Goal: Task Accomplishment & Management: Use online tool/utility

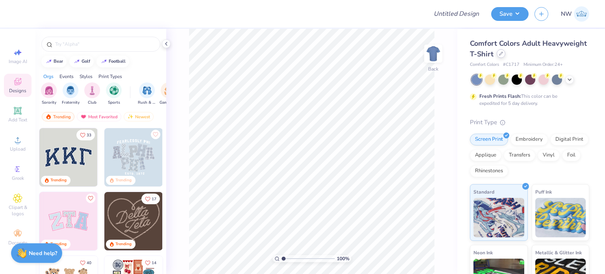
click at [503, 55] on icon at bounding box center [501, 54] width 4 height 4
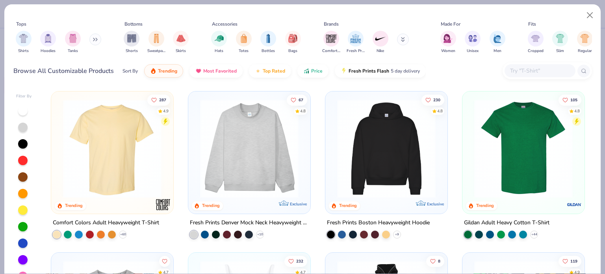
click at [516, 70] on input "text" at bounding box center [539, 70] width 61 height 9
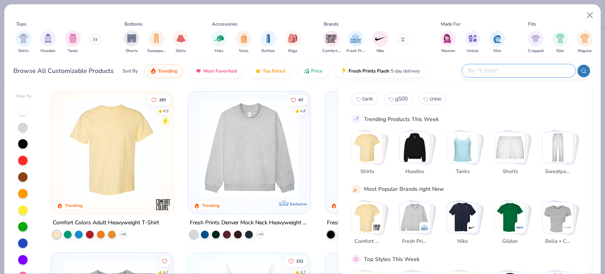
paste input "NKDC1963"
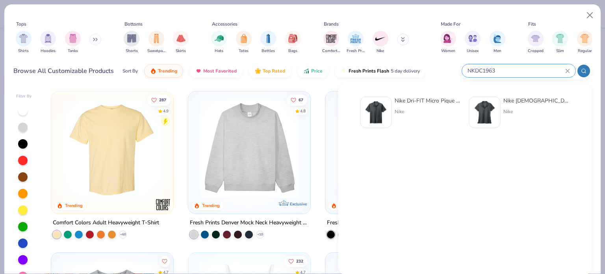
type input "NKDC1963"
click at [408, 102] on div "Nike Dri-FIT Micro Pique 2.0 Polo" at bounding box center [427, 100] width 66 height 8
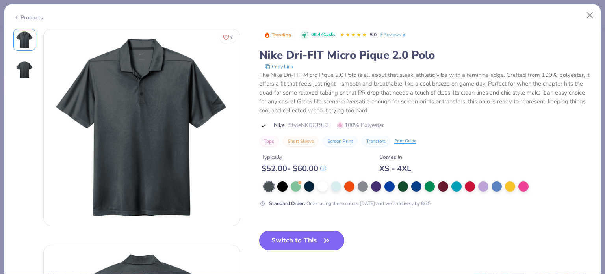
click at [287, 241] on button "Switch to This" at bounding box center [301, 240] width 85 height 20
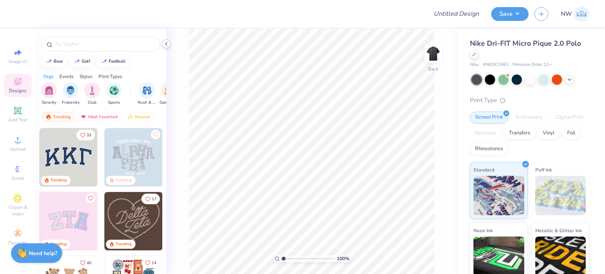
click at [168, 44] on icon at bounding box center [166, 44] width 6 height 6
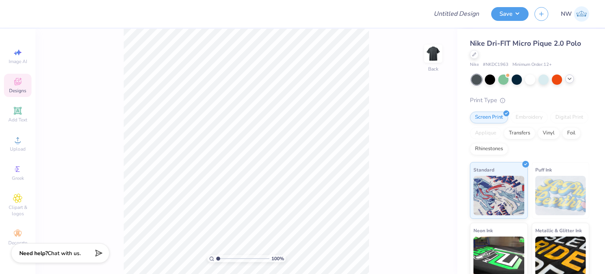
click at [569, 80] on icon at bounding box center [569, 79] width 6 height 6
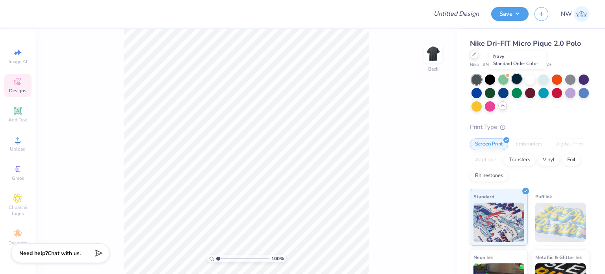
click at [515, 78] on div at bounding box center [516, 79] width 10 height 10
click at [12, 146] on span "Upload" at bounding box center [18, 149] width 16 height 6
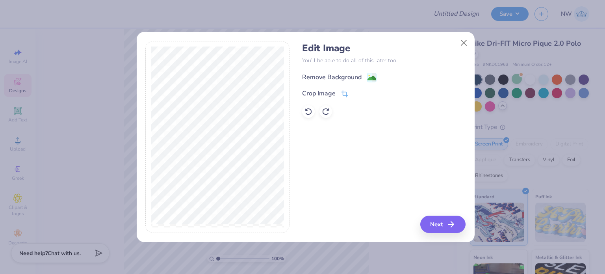
click at [375, 76] on image at bounding box center [371, 78] width 9 height 9
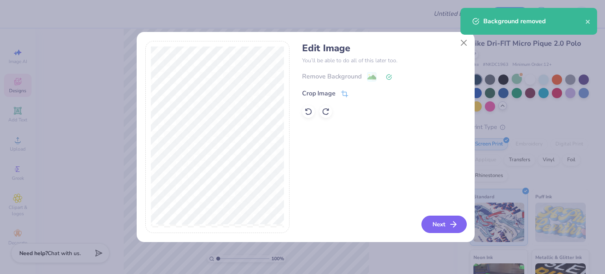
click at [444, 224] on button "Next" at bounding box center [443, 223] width 45 height 17
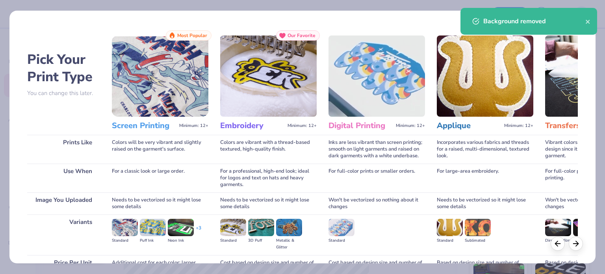
scroll to position [79, 0]
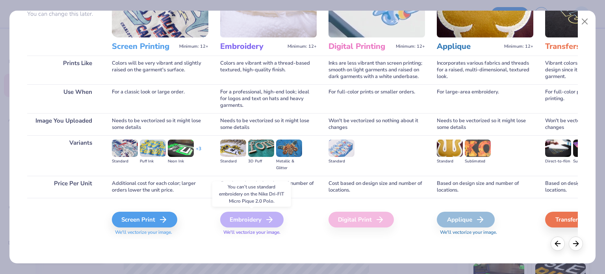
click at [246, 222] on div "Embroidery" at bounding box center [251, 219] width 63 height 16
click at [165, 217] on polyline at bounding box center [166, 220] width 3 height 6
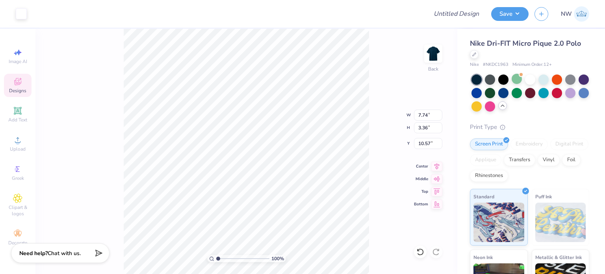
type input "3.00"
click at [421, 117] on input "7.74" at bounding box center [428, 114] width 28 height 11
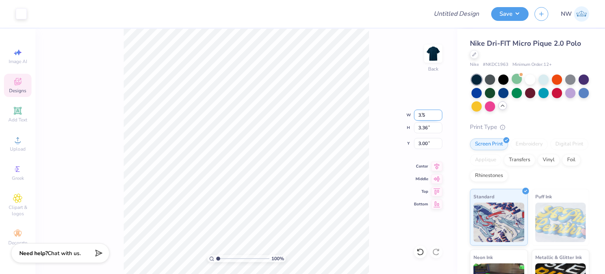
type input "3.50"
type input "1.52"
type input "3.92"
type input "3.00"
click at [520, 142] on div "Embroidery" at bounding box center [528, 144] width 37 height 12
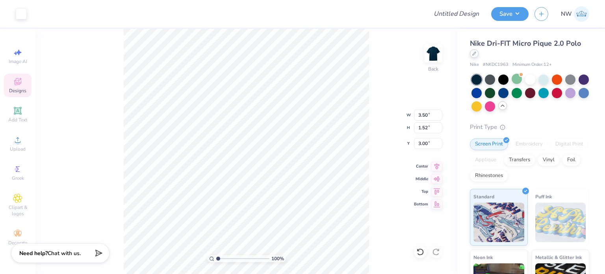
click at [476, 55] on div at bounding box center [474, 53] width 9 height 9
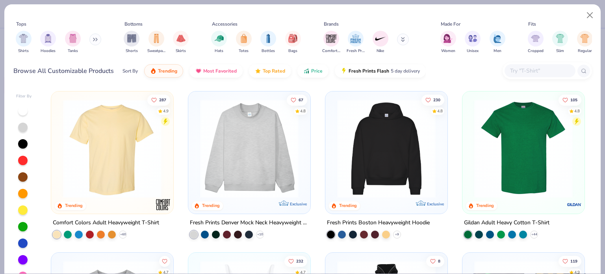
click at [405, 37] on button at bounding box center [403, 39] width 12 height 12
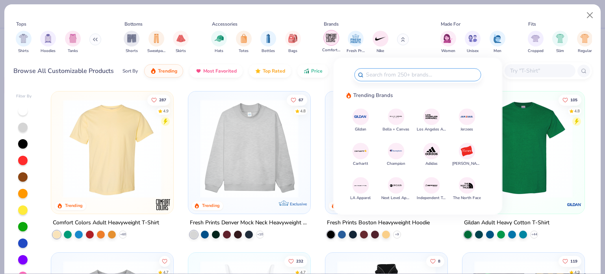
click at [330, 42] on img "filter for Comfort Colors" at bounding box center [331, 38] width 12 height 12
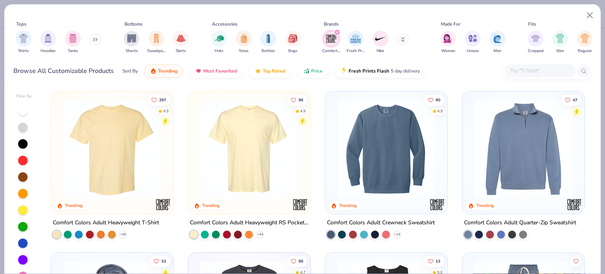
click at [487, 167] on img at bounding box center [523, 148] width 106 height 98
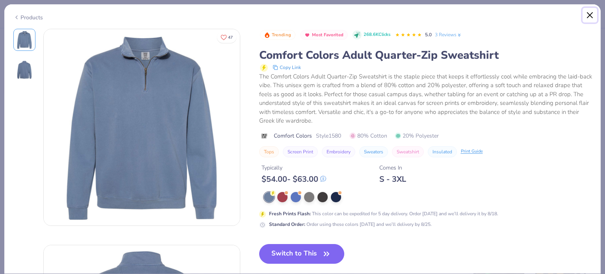
click at [587, 14] on button "Close" at bounding box center [589, 15] width 15 height 15
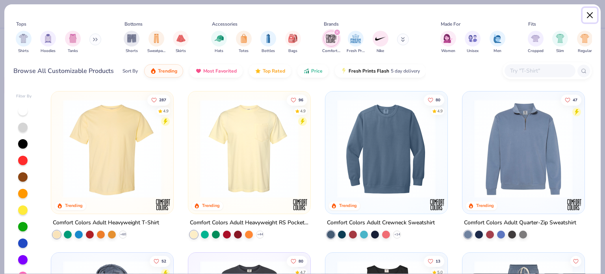
click at [588, 14] on button "Close" at bounding box center [589, 15] width 15 height 15
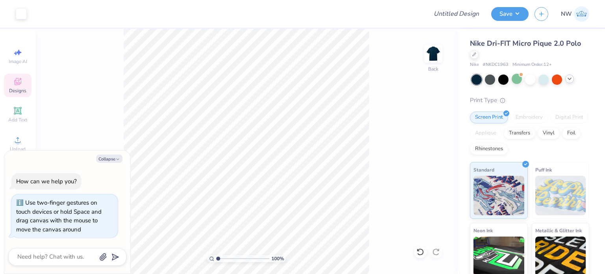
type input "1"
click at [476, 55] on icon at bounding box center [474, 54] width 4 height 4
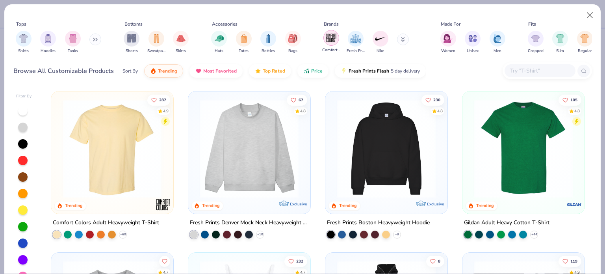
click at [328, 37] on img "filter for Comfort Colors" at bounding box center [331, 38] width 12 height 12
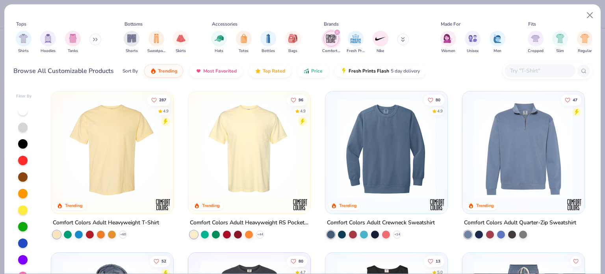
click at [499, 143] on img at bounding box center [523, 148] width 106 height 98
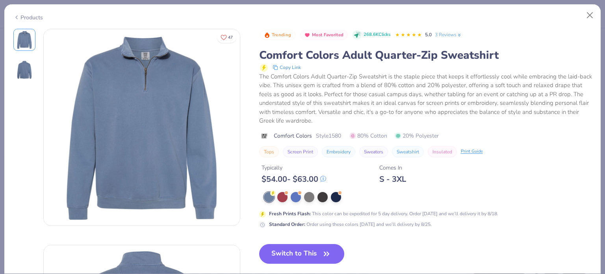
type textarea "x"
